Goal: Task Accomplishment & Management: Use online tool/utility

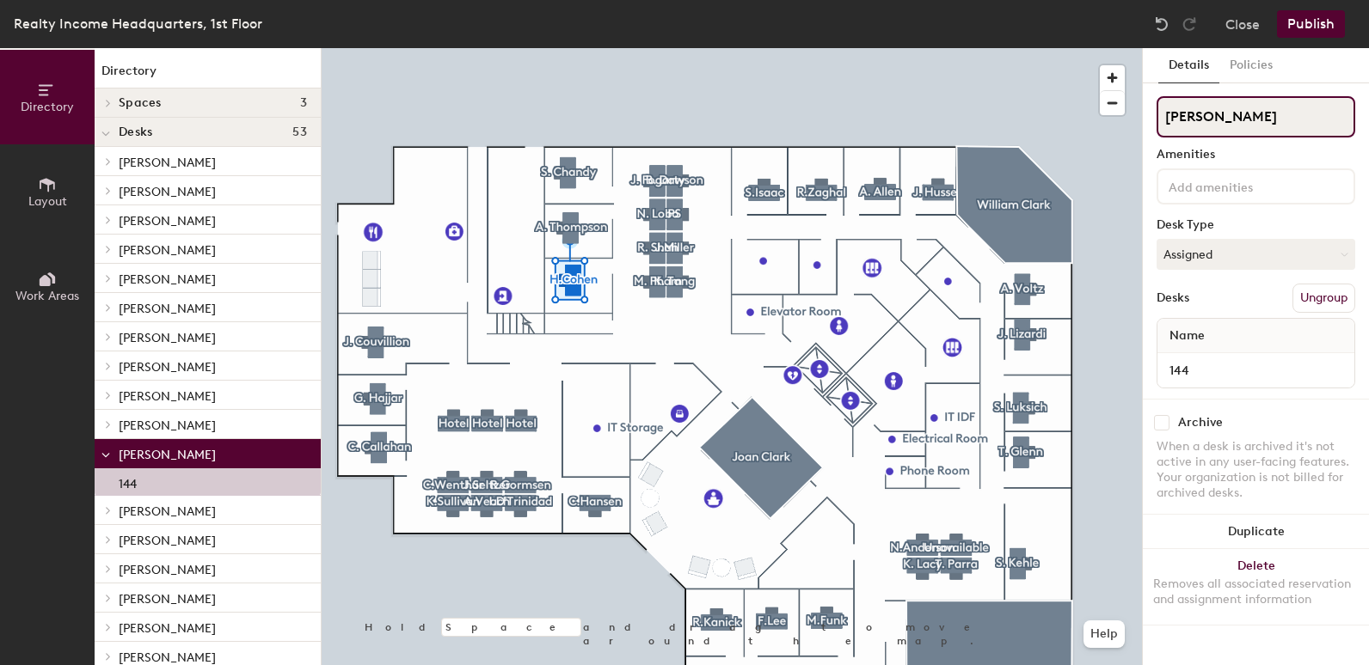
click at [1242, 123] on input "[PERSON_NAME]" at bounding box center [1255, 116] width 199 height 41
type input "H"
type input "LBedrossian"
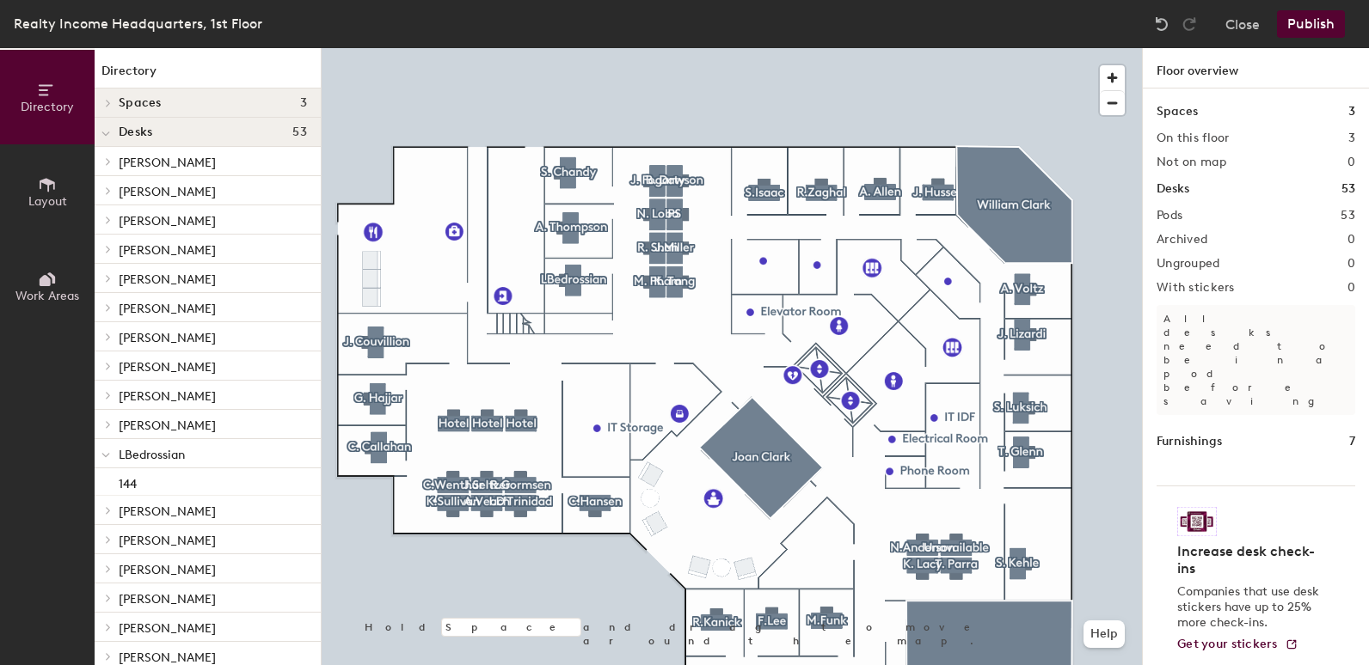
click at [1325, 21] on button "Publish" at bounding box center [1311, 24] width 68 height 28
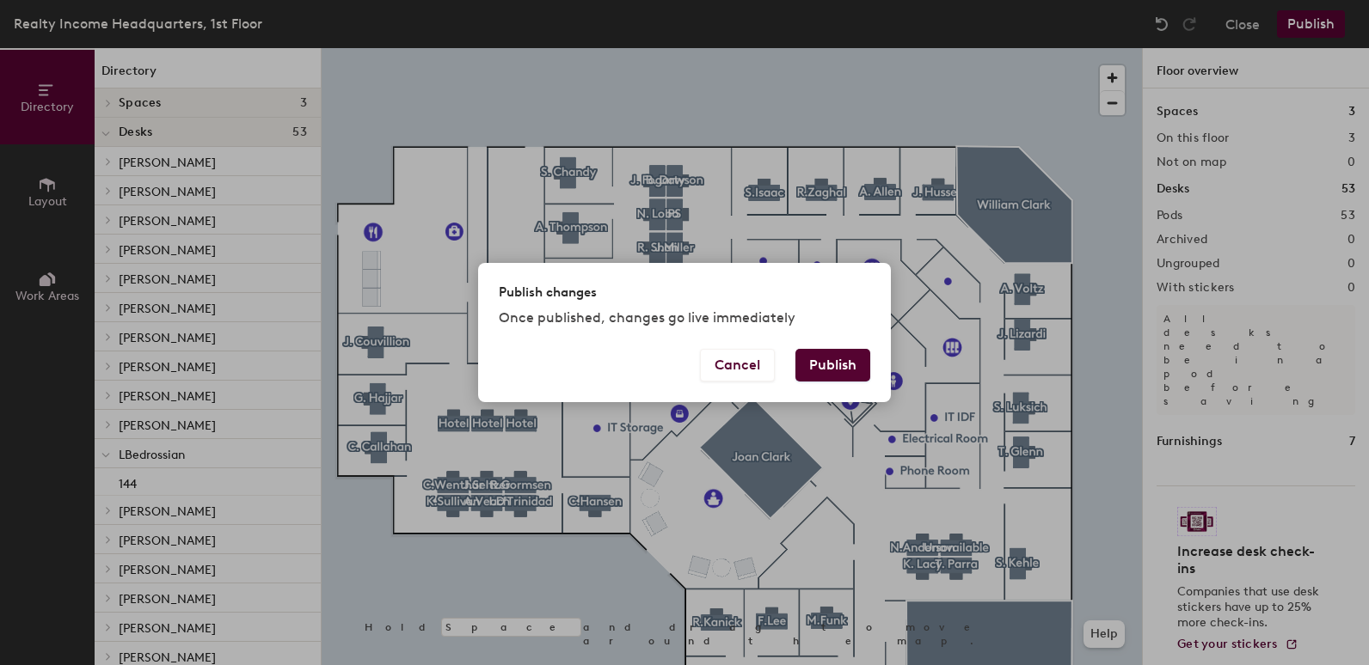
click at [827, 366] on button "Publish" at bounding box center [832, 365] width 75 height 33
